Goal: Navigation & Orientation: Find specific page/section

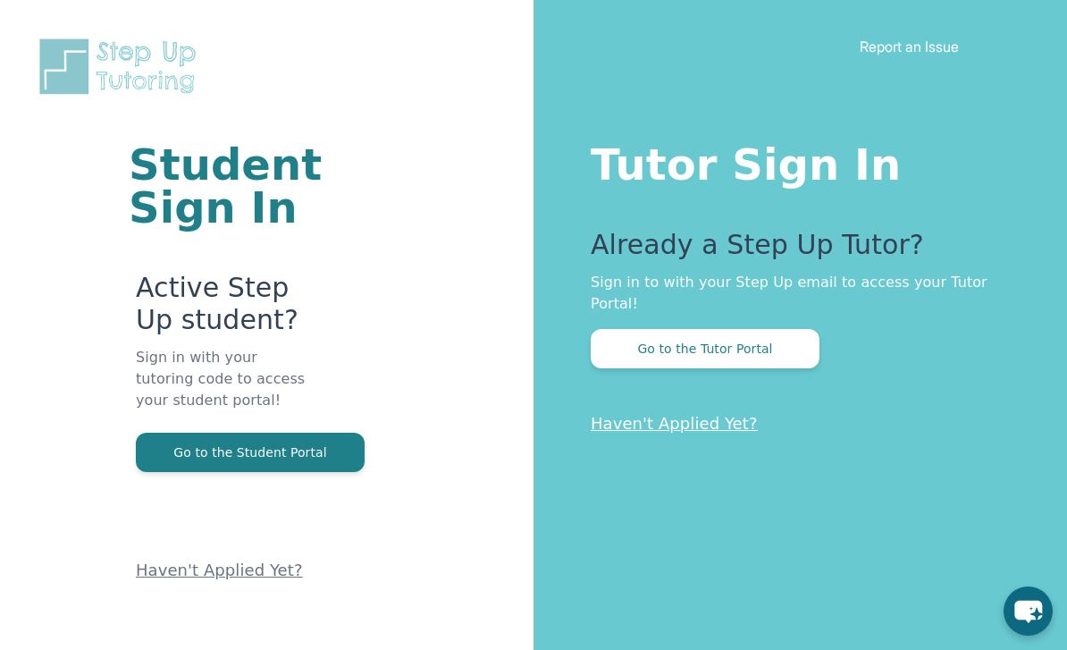
scroll to position [16, 0]
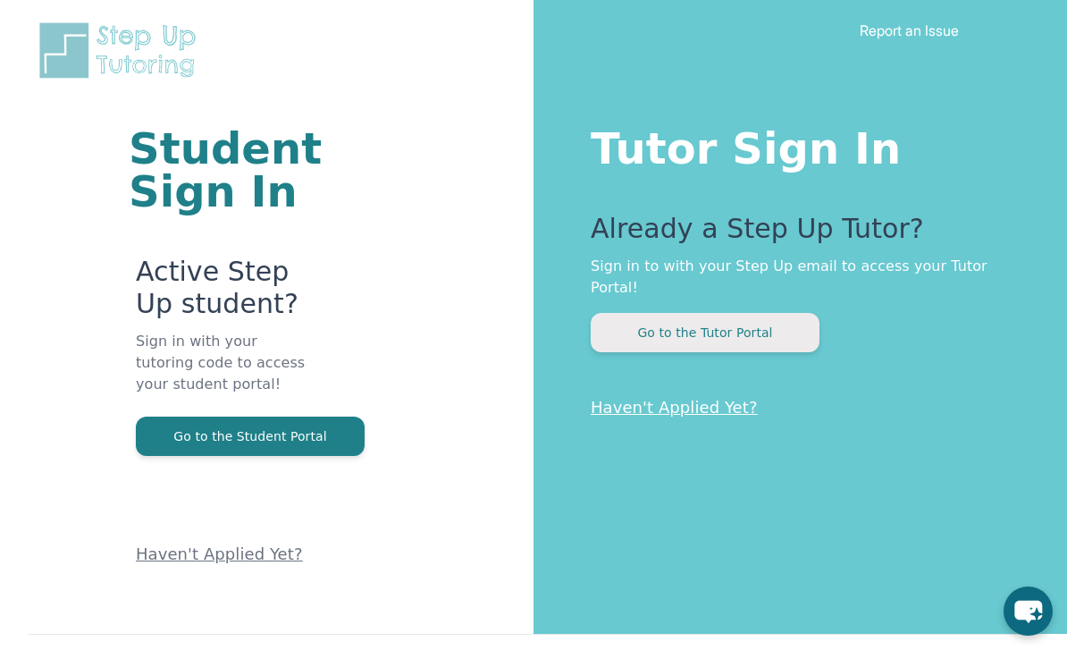
click at [668, 323] on button "Go to the Tutor Portal" at bounding box center [705, 332] width 229 height 39
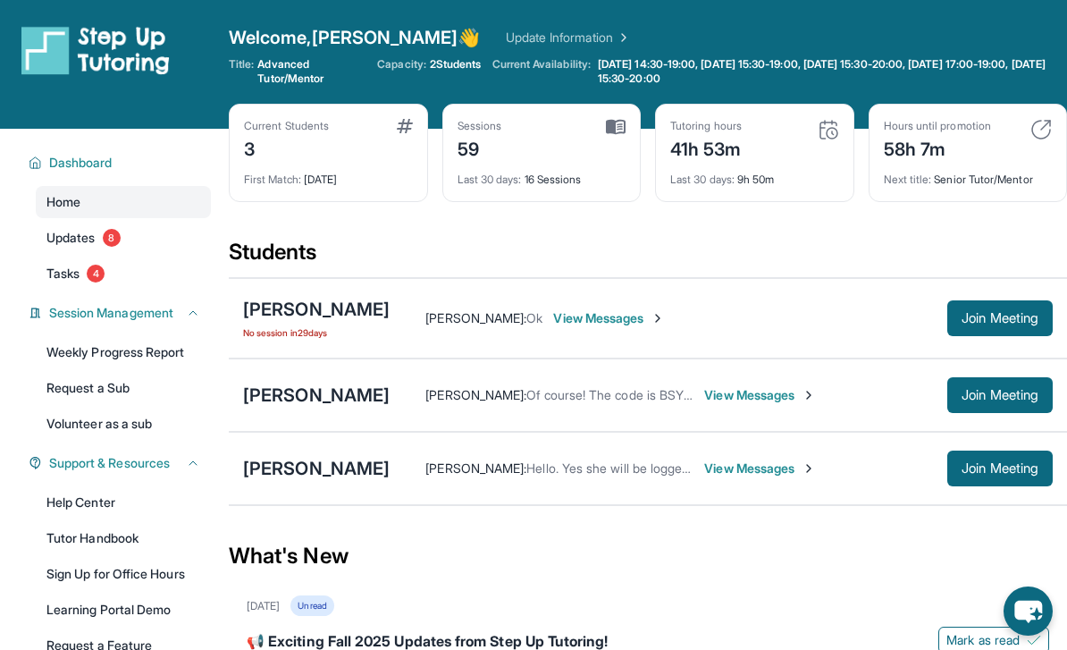
click at [506, 44] on link "Update Information" at bounding box center [568, 38] width 125 height 18
click at [706, 401] on span "View Messages" at bounding box center [760, 395] width 112 height 18
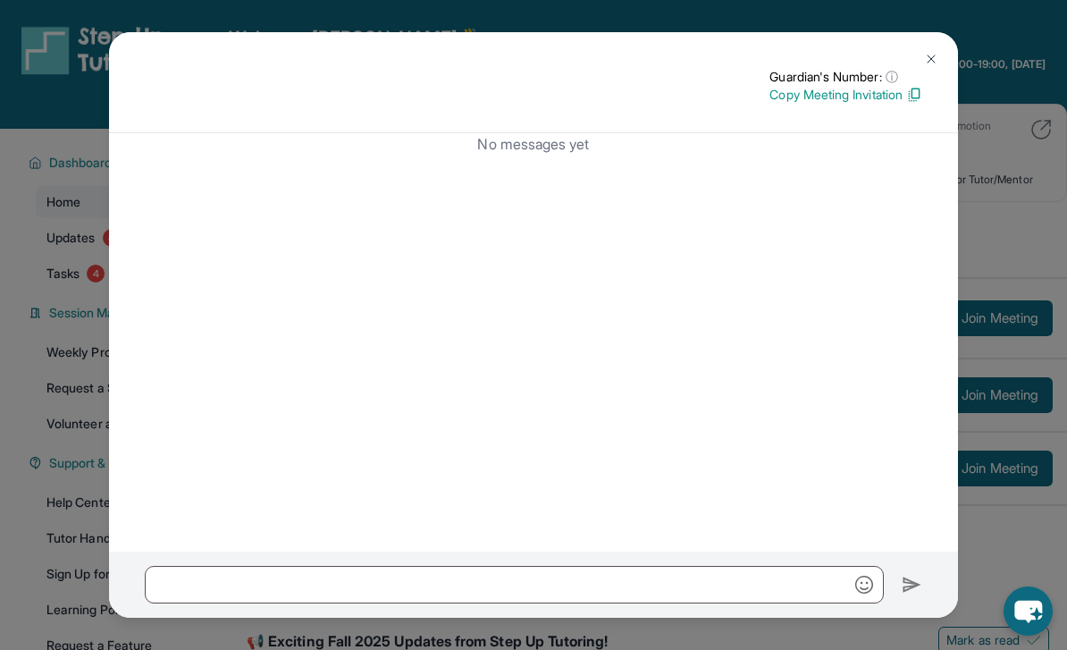
click at [1019, 371] on div "Guardian's Number: ⓘ This isn't the guardian's real number — it's a private for…" at bounding box center [533, 325] width 1067 height 650
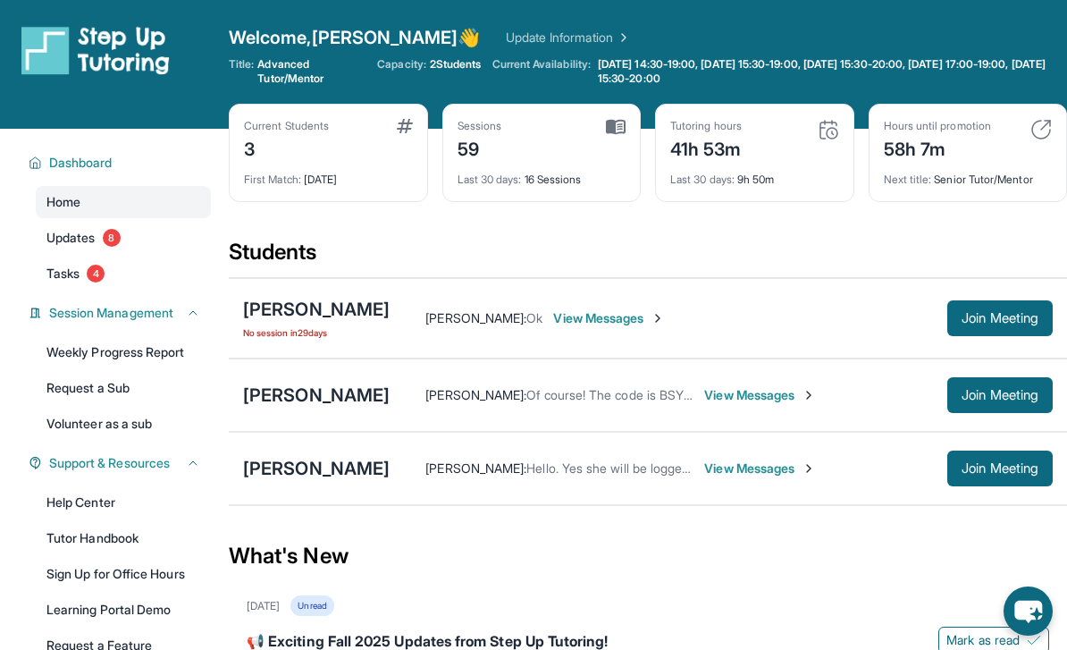
click at [508, 544] on div "What's New" at bounding box center [648, 555] width 838 height 79
